Goal: Information Seeking & Learning: Check status

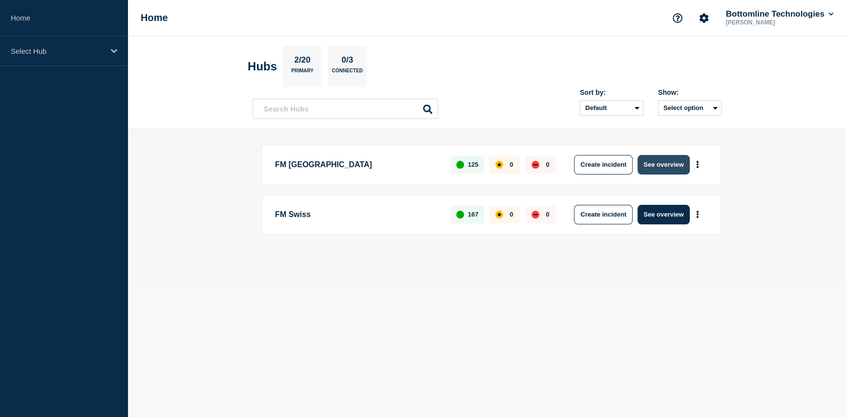
click at [652, 170] on button "See overview" at bounding box center [663, 165] width 52 height 20
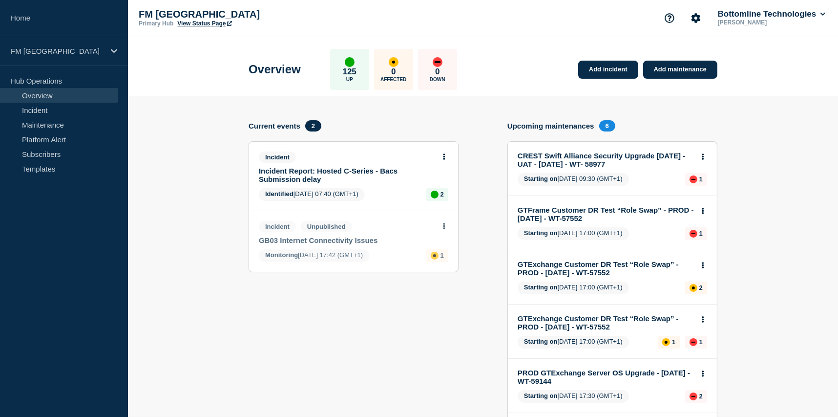
click at [581, 160] on link "CREST Swift Alliance Security Upgrade [DATE] - UAT - [DATE] - WT- 58977" at bounding box center [606, 159] width 176 height 17
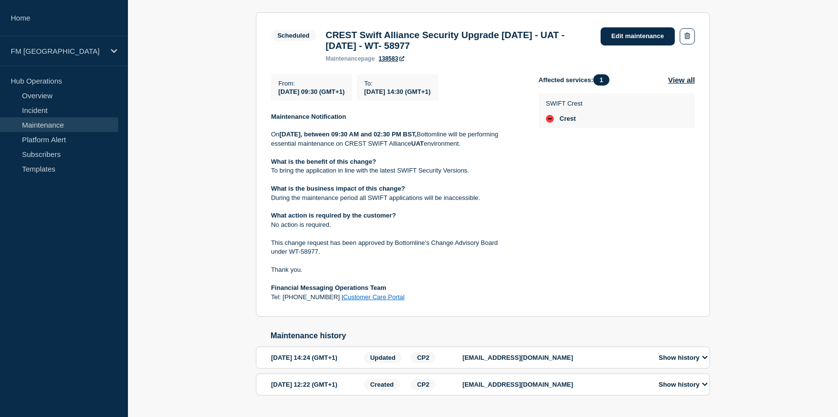
scroll to position [227, 0]
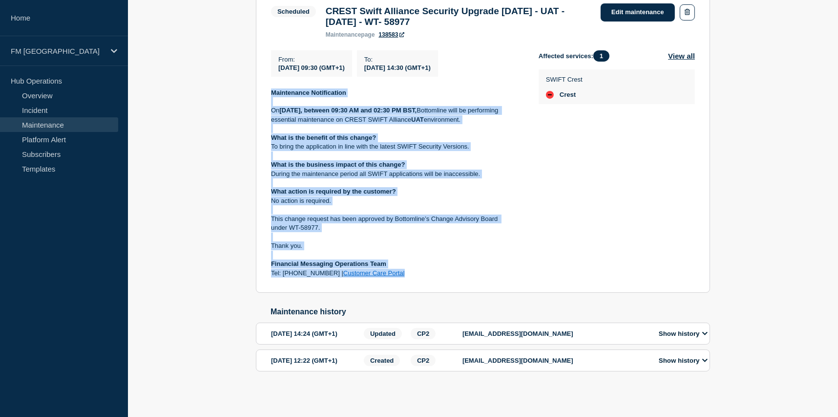
drag, startPoint x: 270, startPoint y: 76, endPoint x: 513, endPoint y: 256, distance: 302.8
click at [513, 256] on section "Scheduled CREST Swift Alliance Security Upgrade [DATE] - UAT - [DATE] - WT- 589…" at bounding box center [483, 140] width 454 height 305
copy div "Maintenance Notification [DATE][DATE], between 09:30 AM and 02:30 PM BST, Botto…"
